Goal: Information Seeking & Learning: Learn about a topic

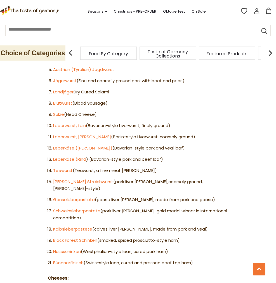
scroll to position [589, 0]
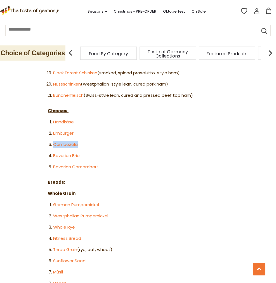
click at [67, 119] on link "Handkäse" at bounding box center [63, 122] width 21 height 6
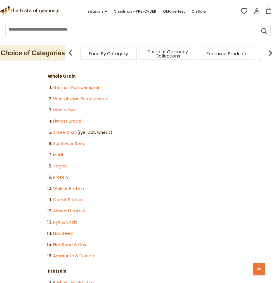
scroll to position [707, 0]
